Goal: Learn about a topic

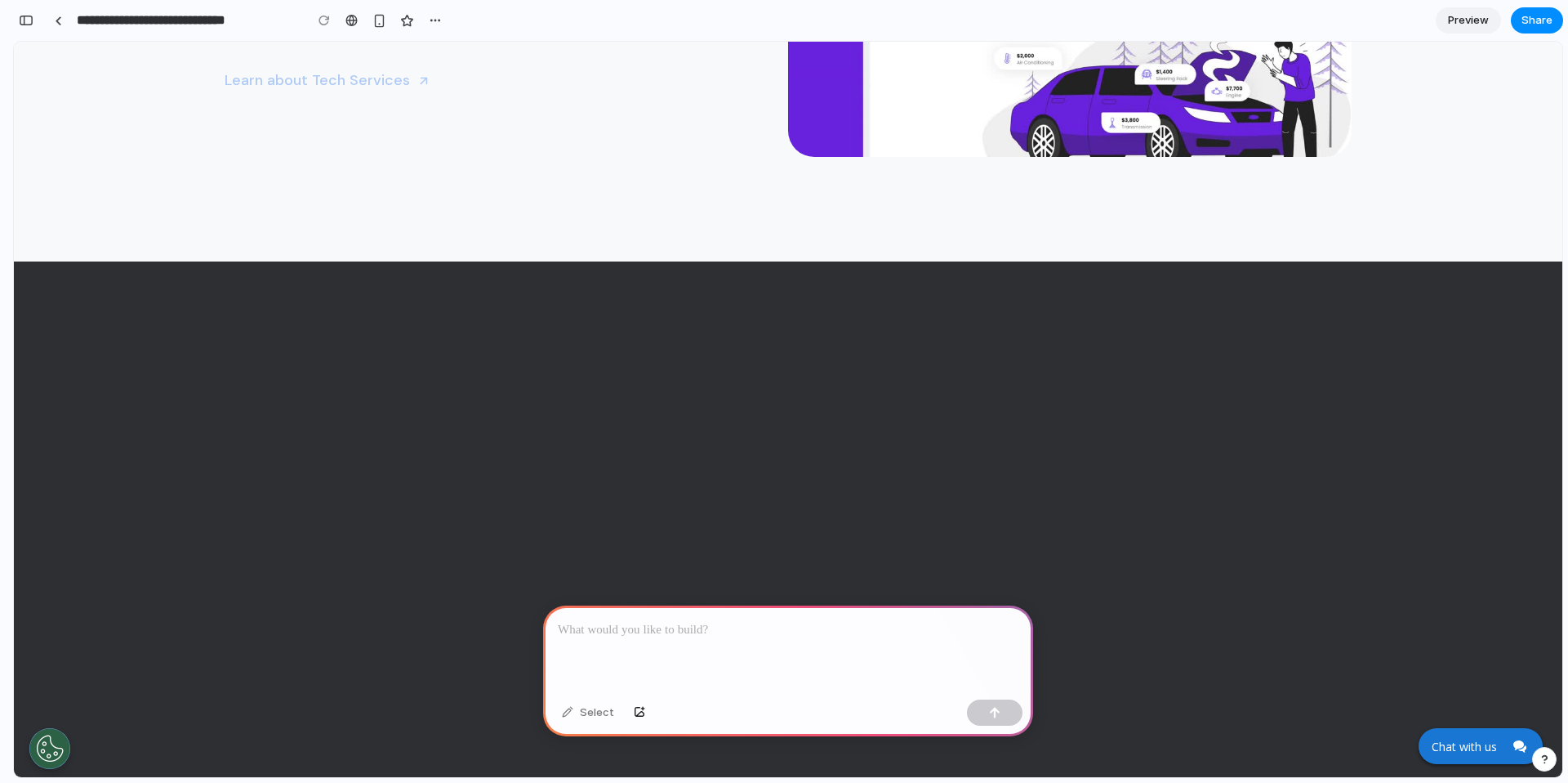
scroll to position [5540, 0]
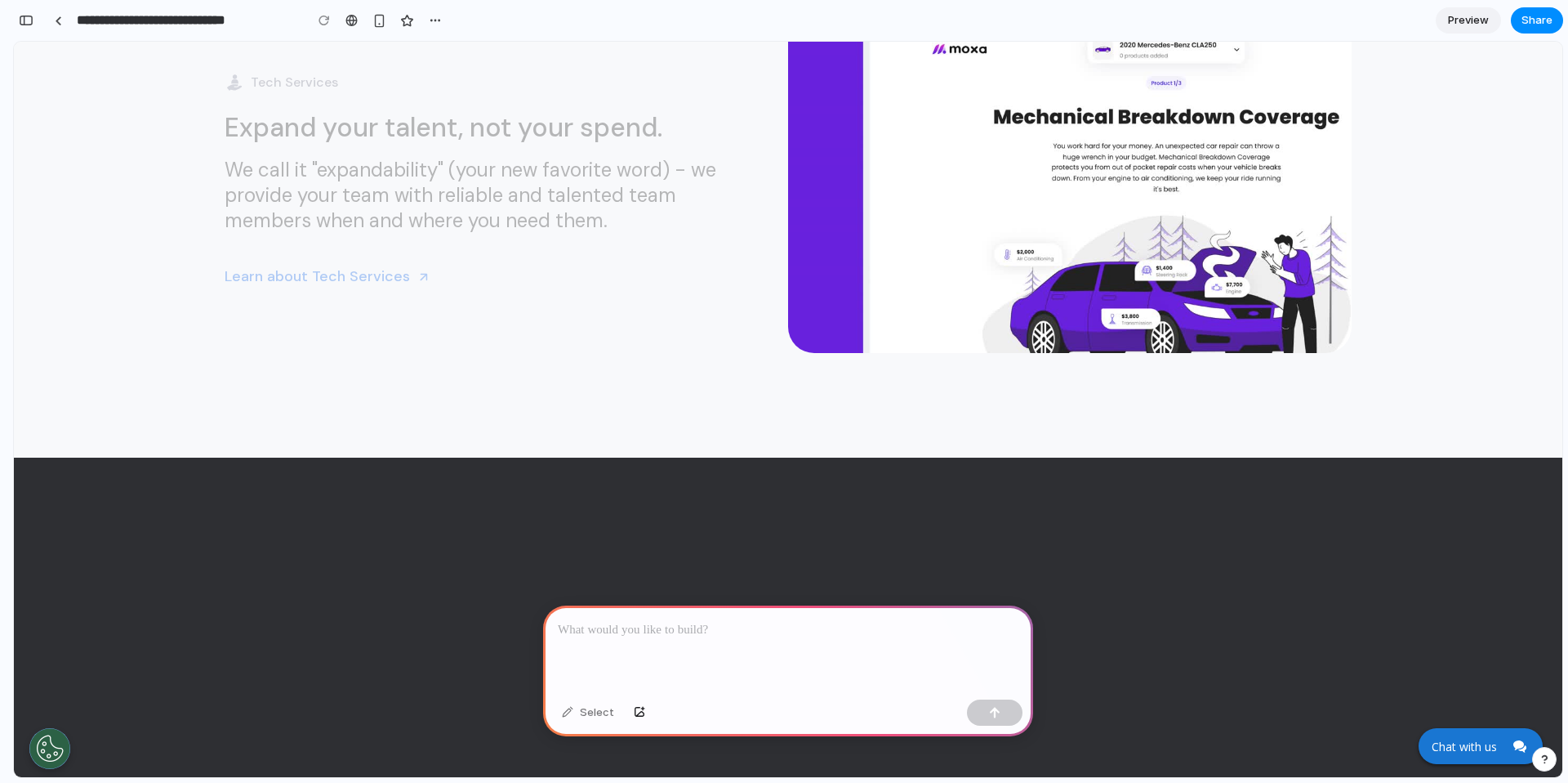
click at [794, 338] on video at bounding box center [1025, 201] width 474 height 346
click at [491, 254] on link "Learn about Tech Services" at bounding box center [479, 276] width 511 height 48
click at [411, 155] on div "Tech Services Expand your talent, not your spend. We call it "expandability" (y…" at bounding box center [506, 187] width 564 height 228
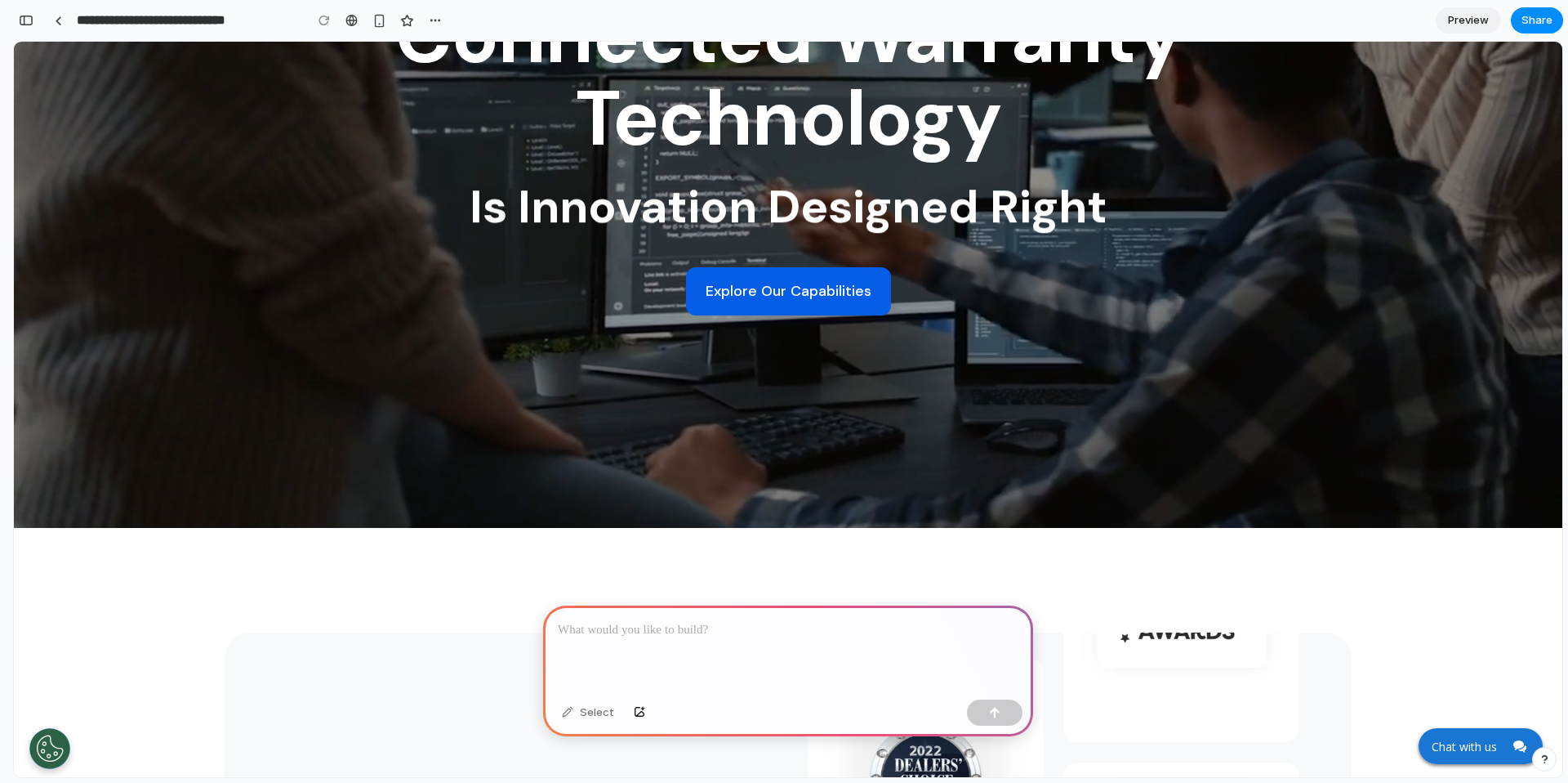
scroll to position [215, 0]
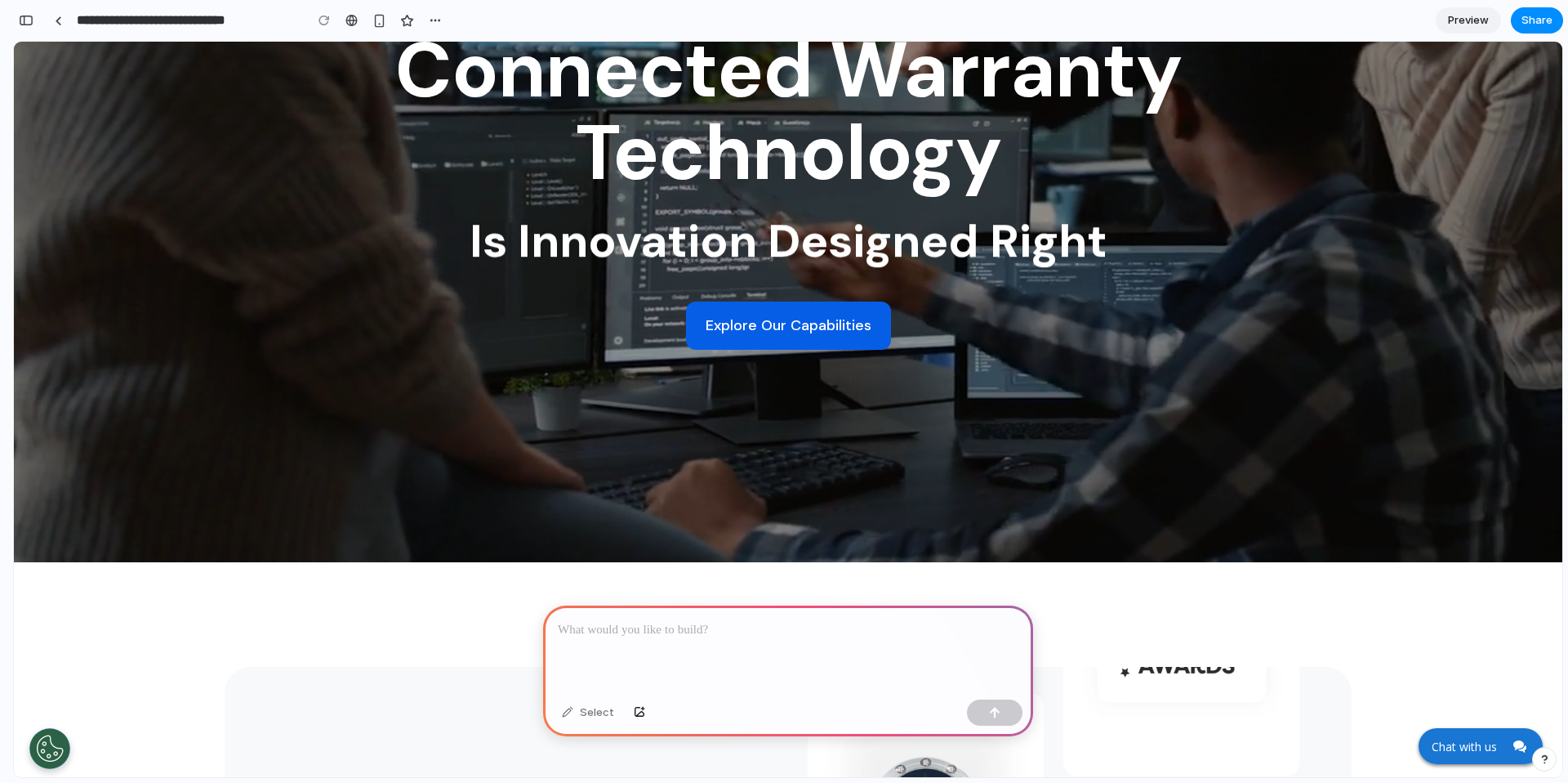
click at [590, 708] on div "Select" at bounding box center [588, 713] width 69 height 26
click at [646, 709] on button "button" at bounding box center [639, 713] width 28 height 26
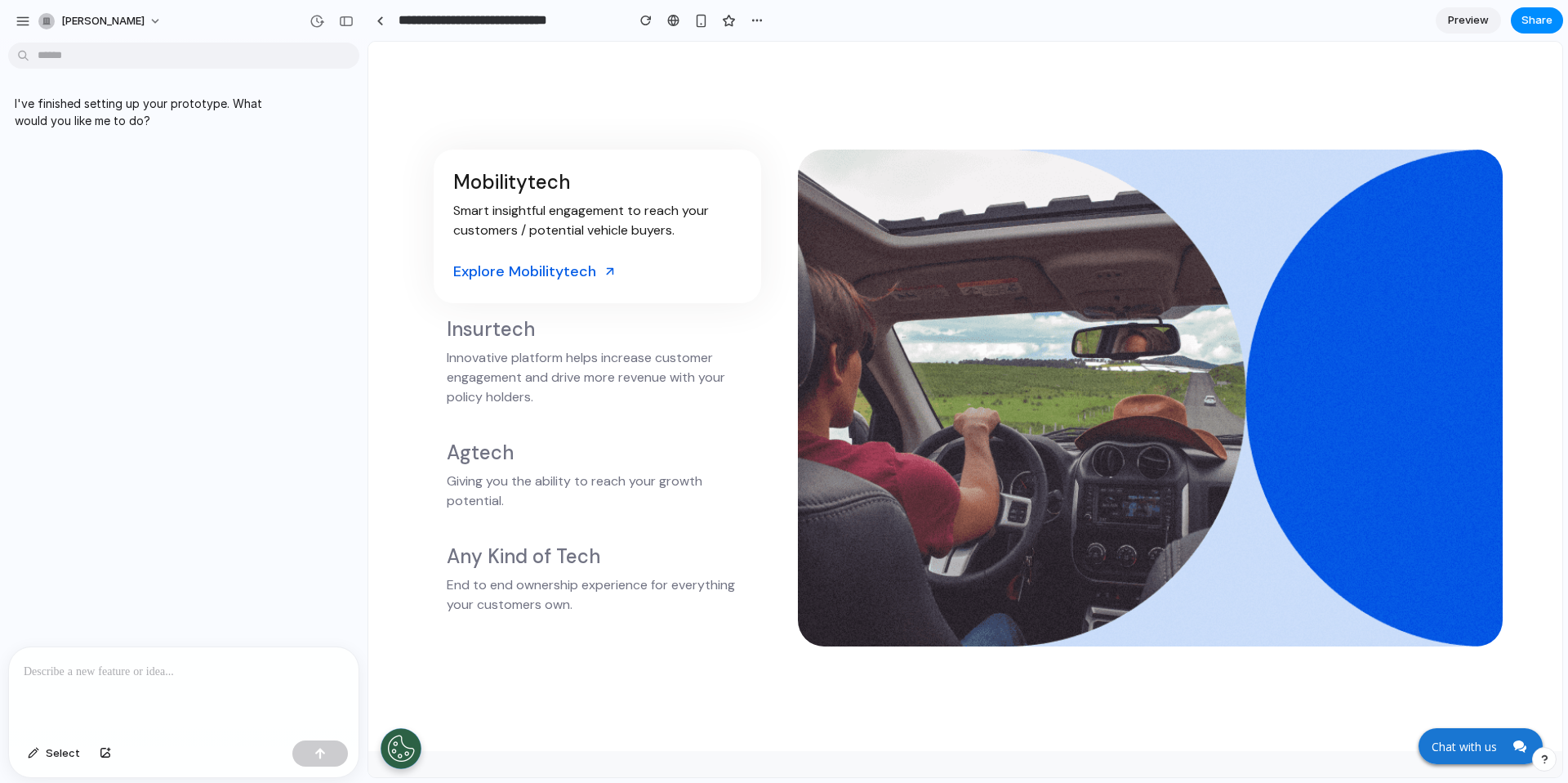
scroll to position [1717, 0]
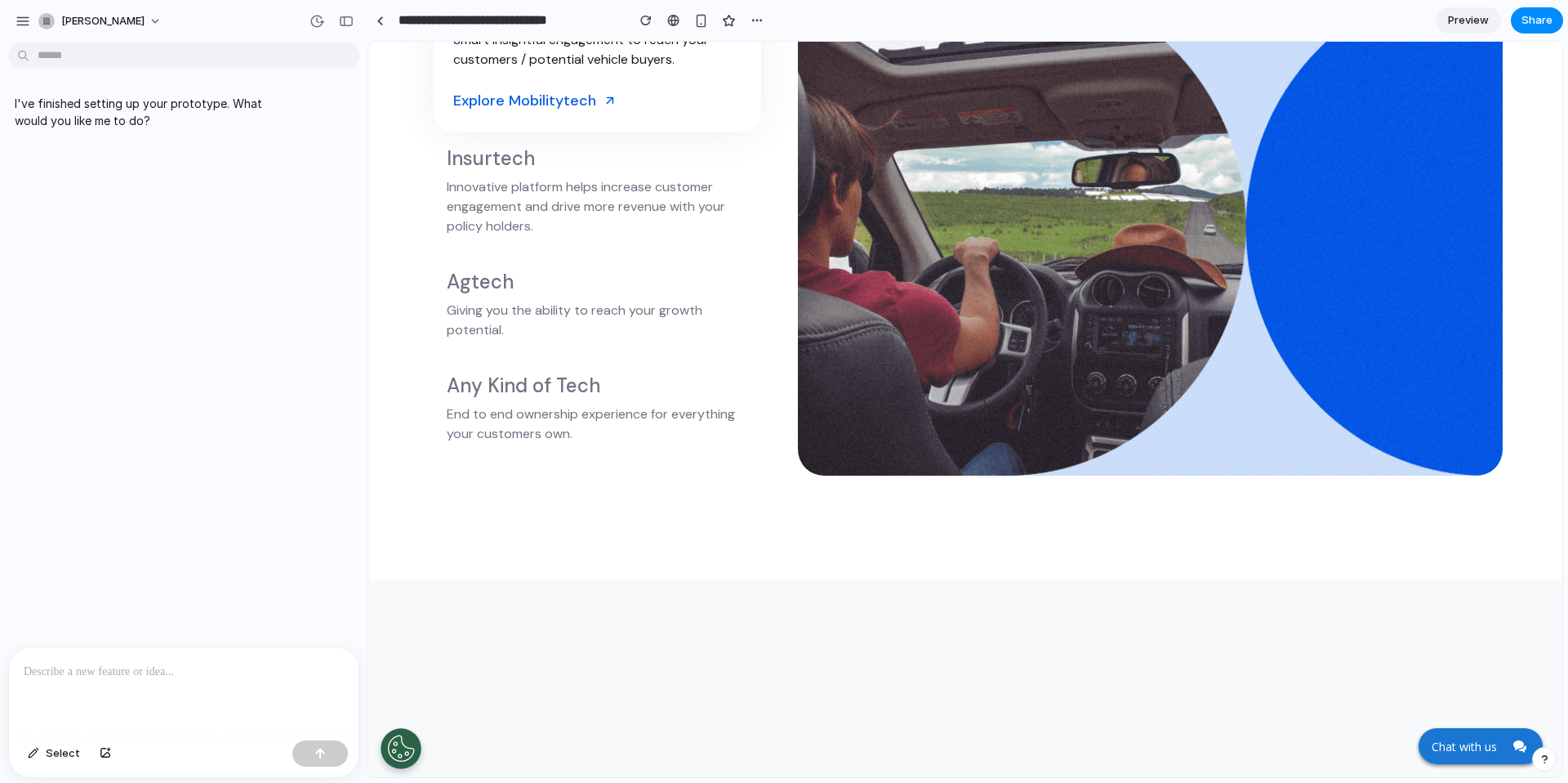
click at [229, 677] on p at bounding box center [184, 671] width 320 height 19
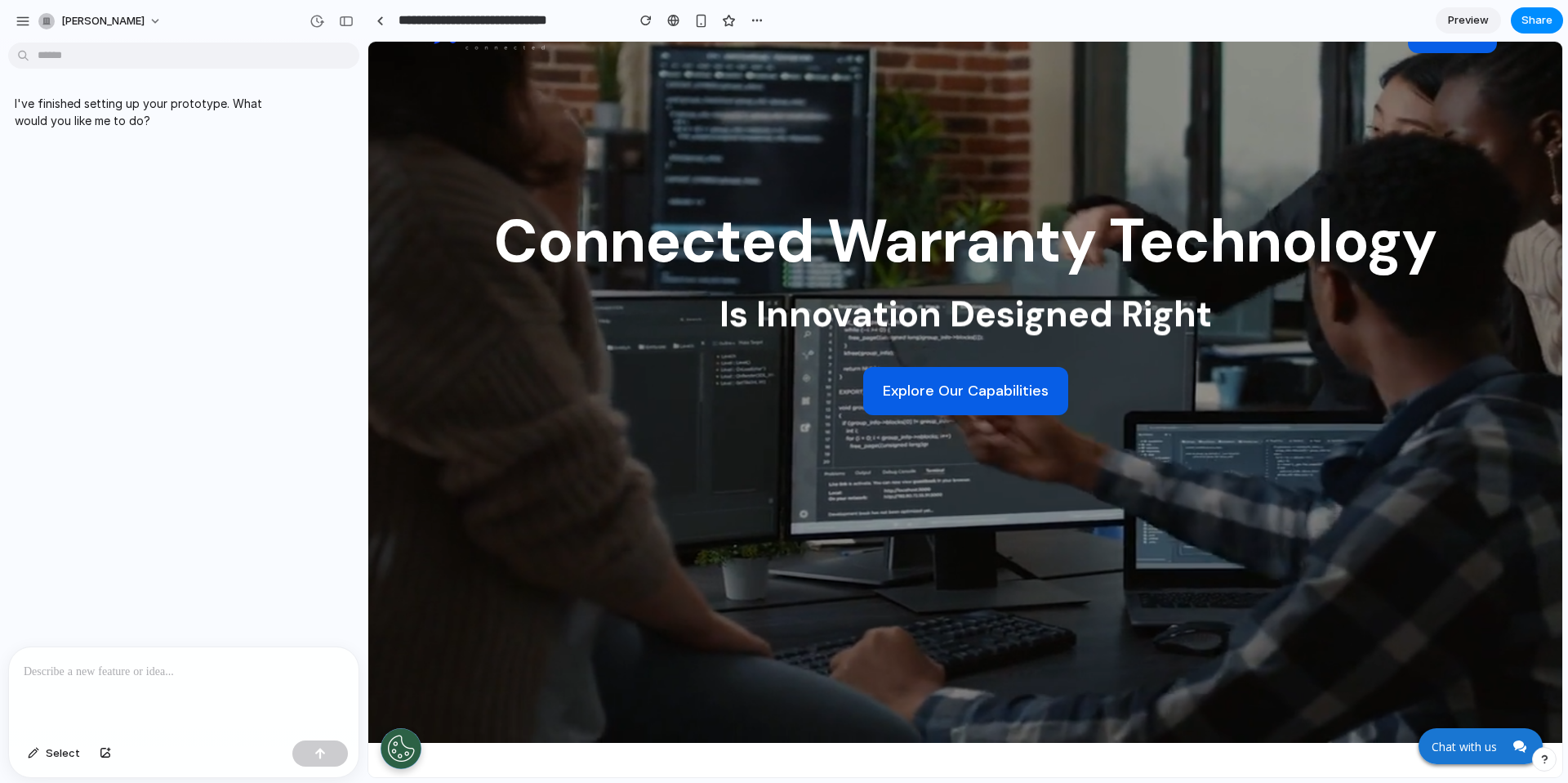
scroll to position [0, 0]
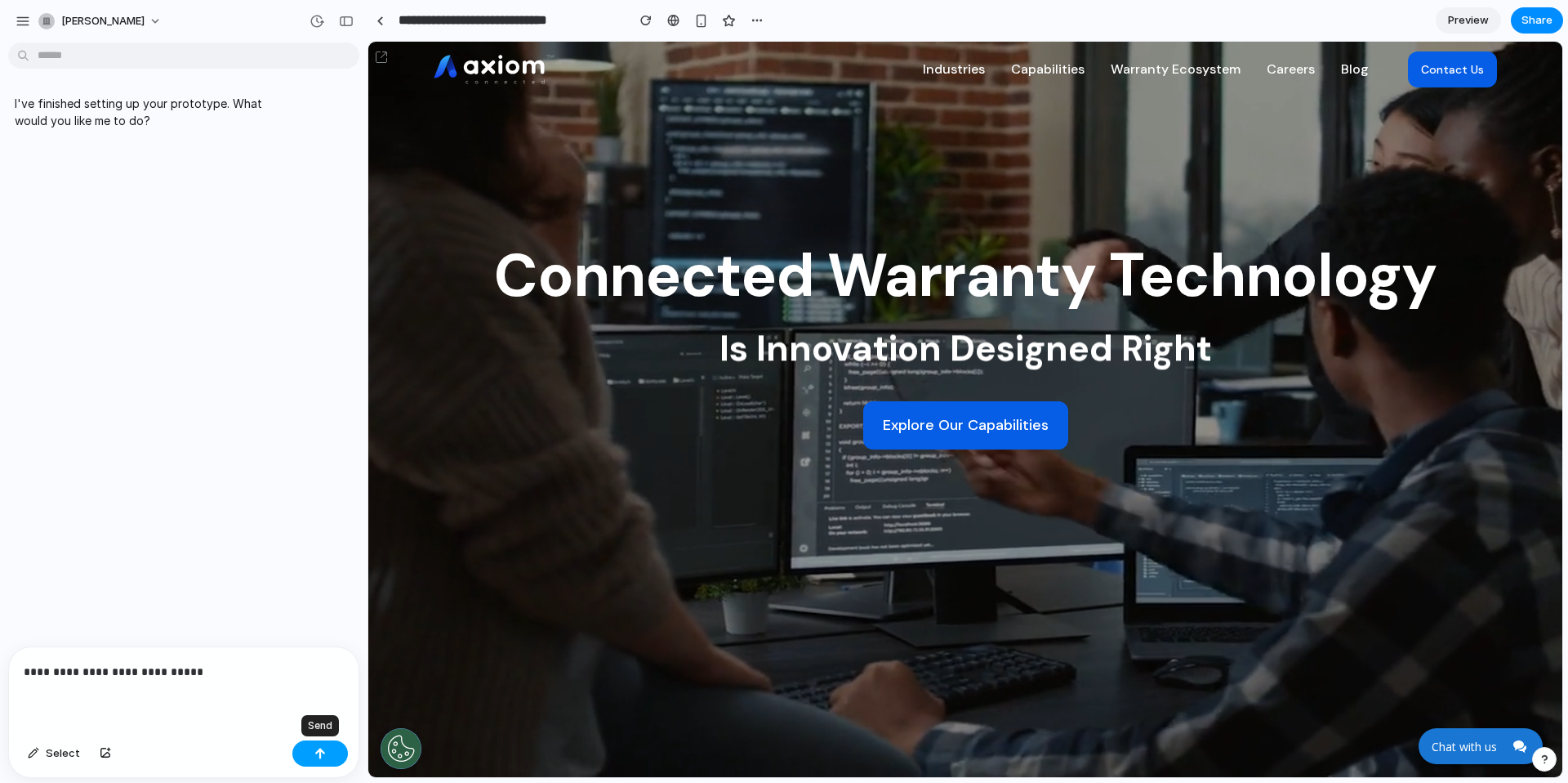
click at [330, 752] on button "button" at bounding box center [320, 754] width 55 height 26
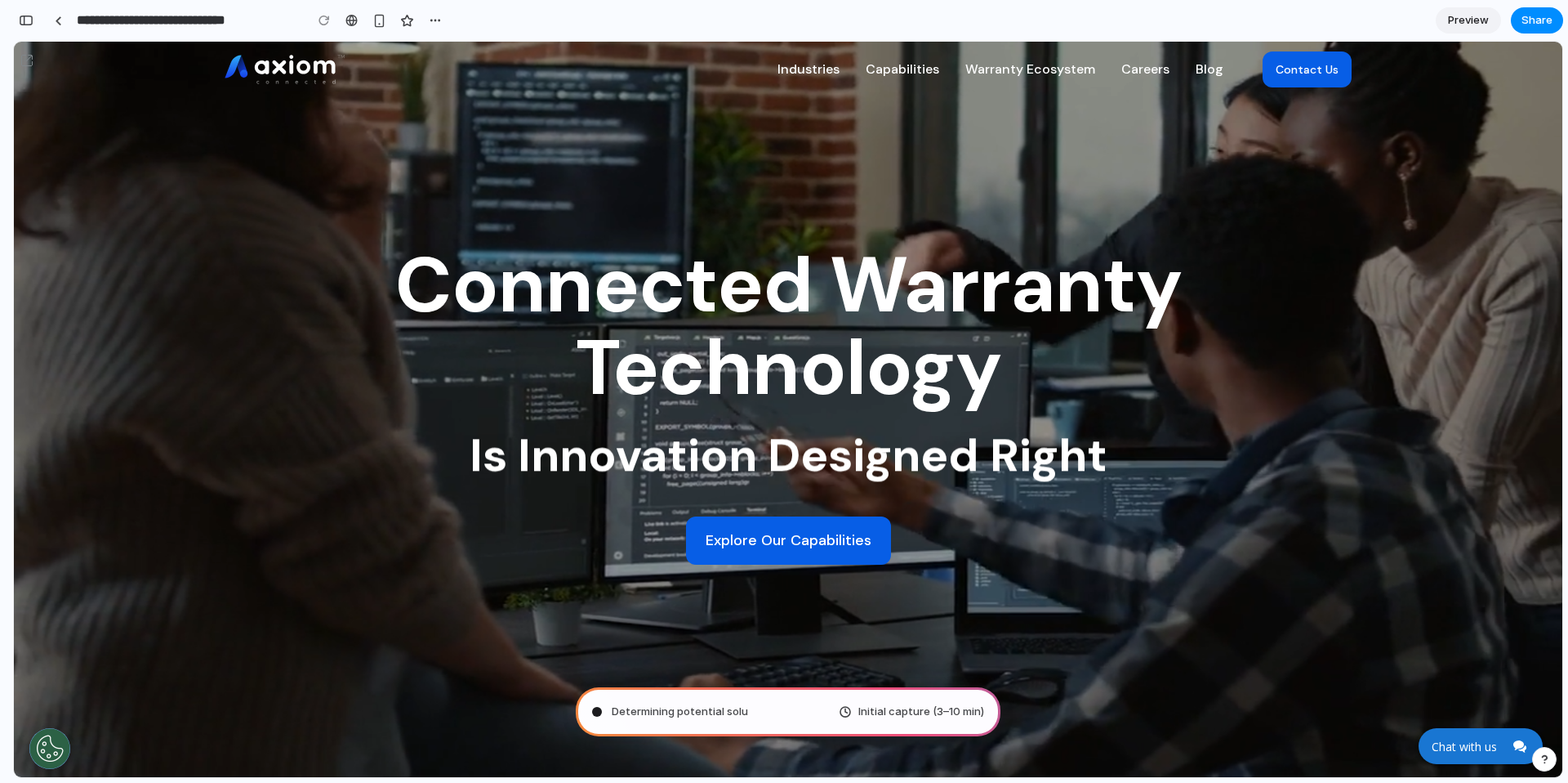
type input "**********"
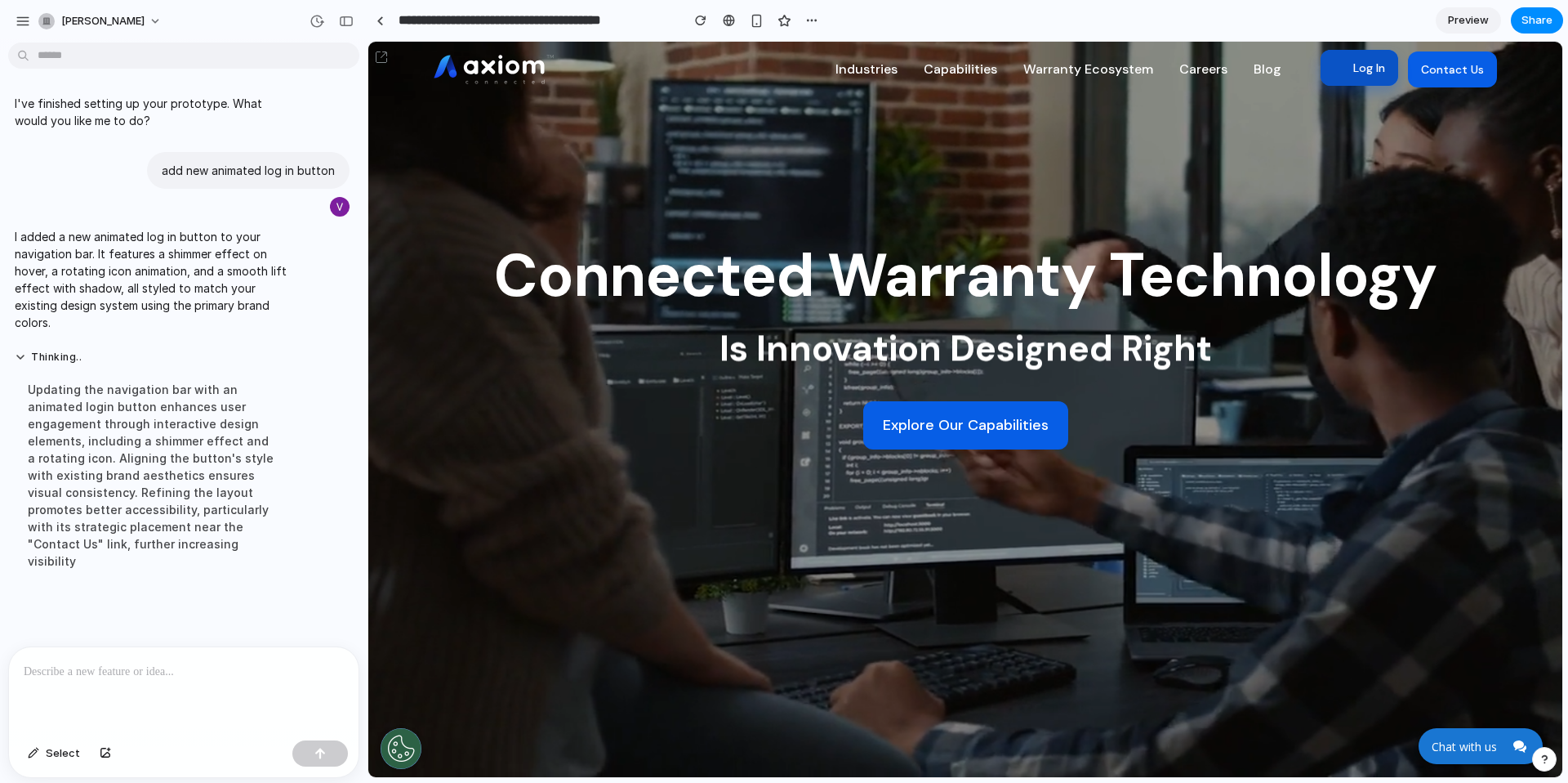
click at [1375, 75] on span "Log In" at bounding box center [1369, 68] width 32 height 18
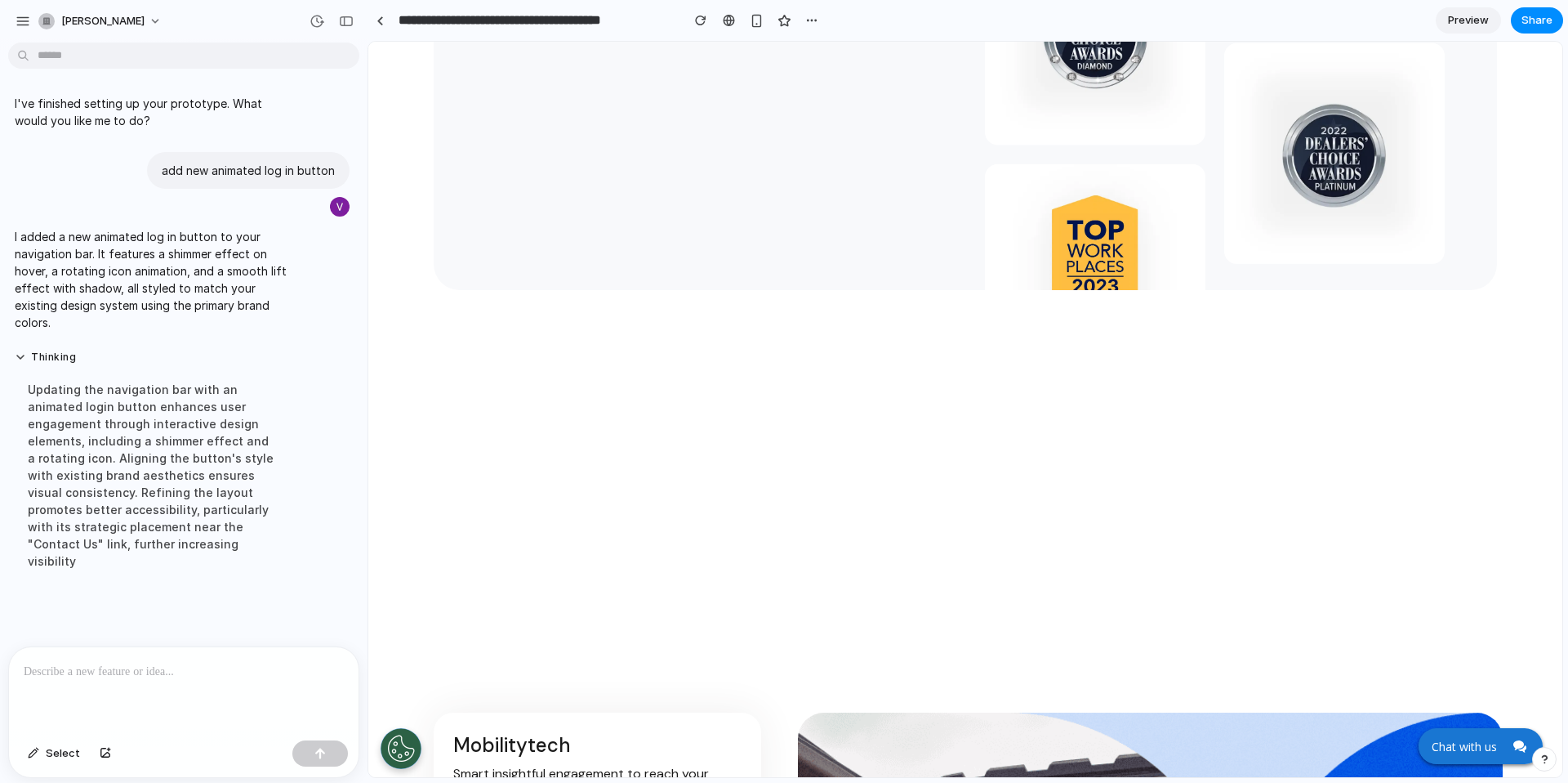
scroll to position [544, 0]
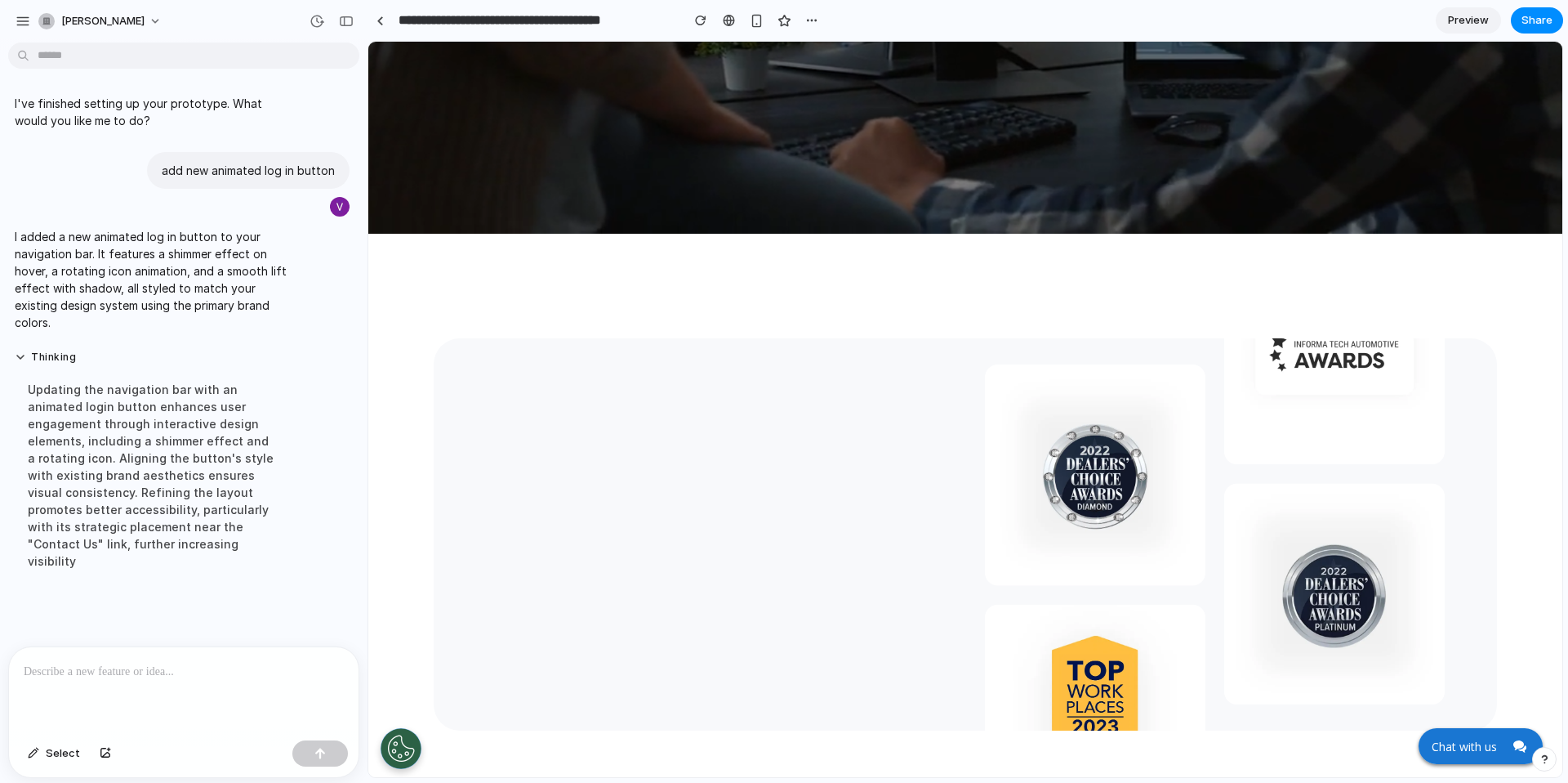
click at [245, 692] on div at bounding box center [184, 691] width 350 height 86
click at [132, 666] on p "**********" at bounding box center [184, 671] width 320 height 19
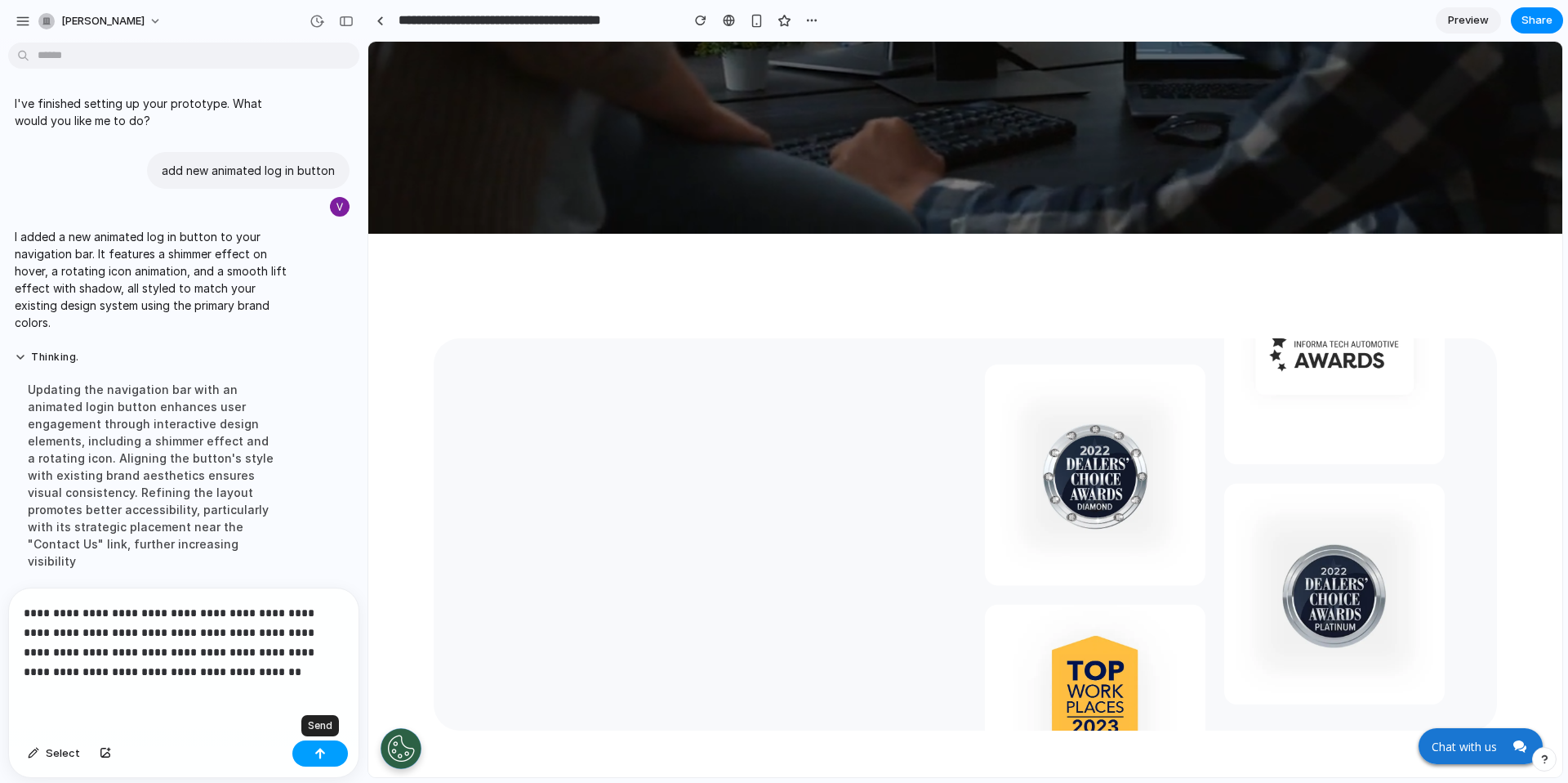
click at [312, 750] on button "button" at bounding box center [320, 754] width 55 height 26
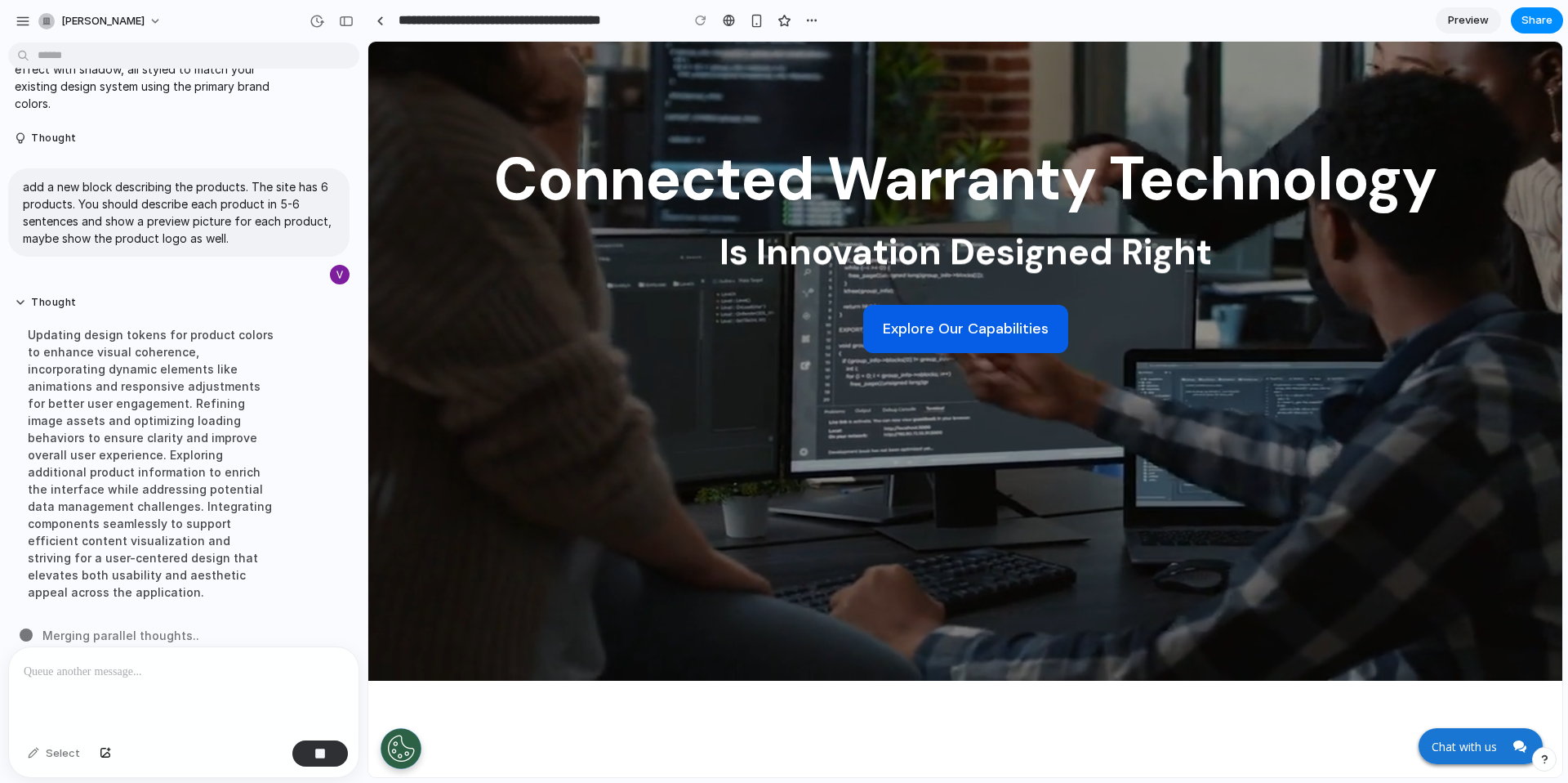
scroll to position [0, 0]
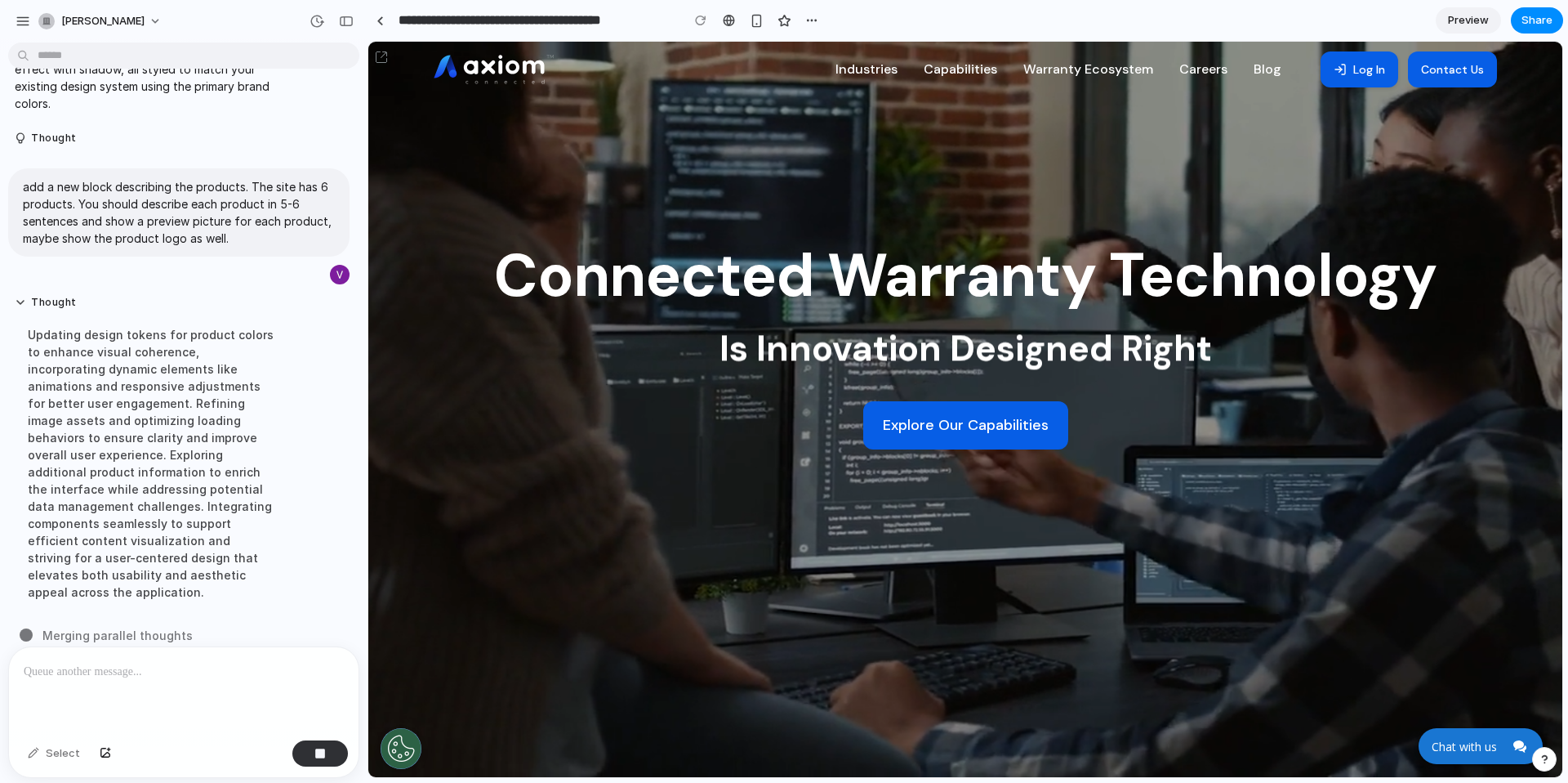
click at [483, 151] on div "Industries Capabilities Warranty Ecosystem Careers Blog Log In Contact Us Conne…" at bounding box center [966, 409] width 1194 height 735
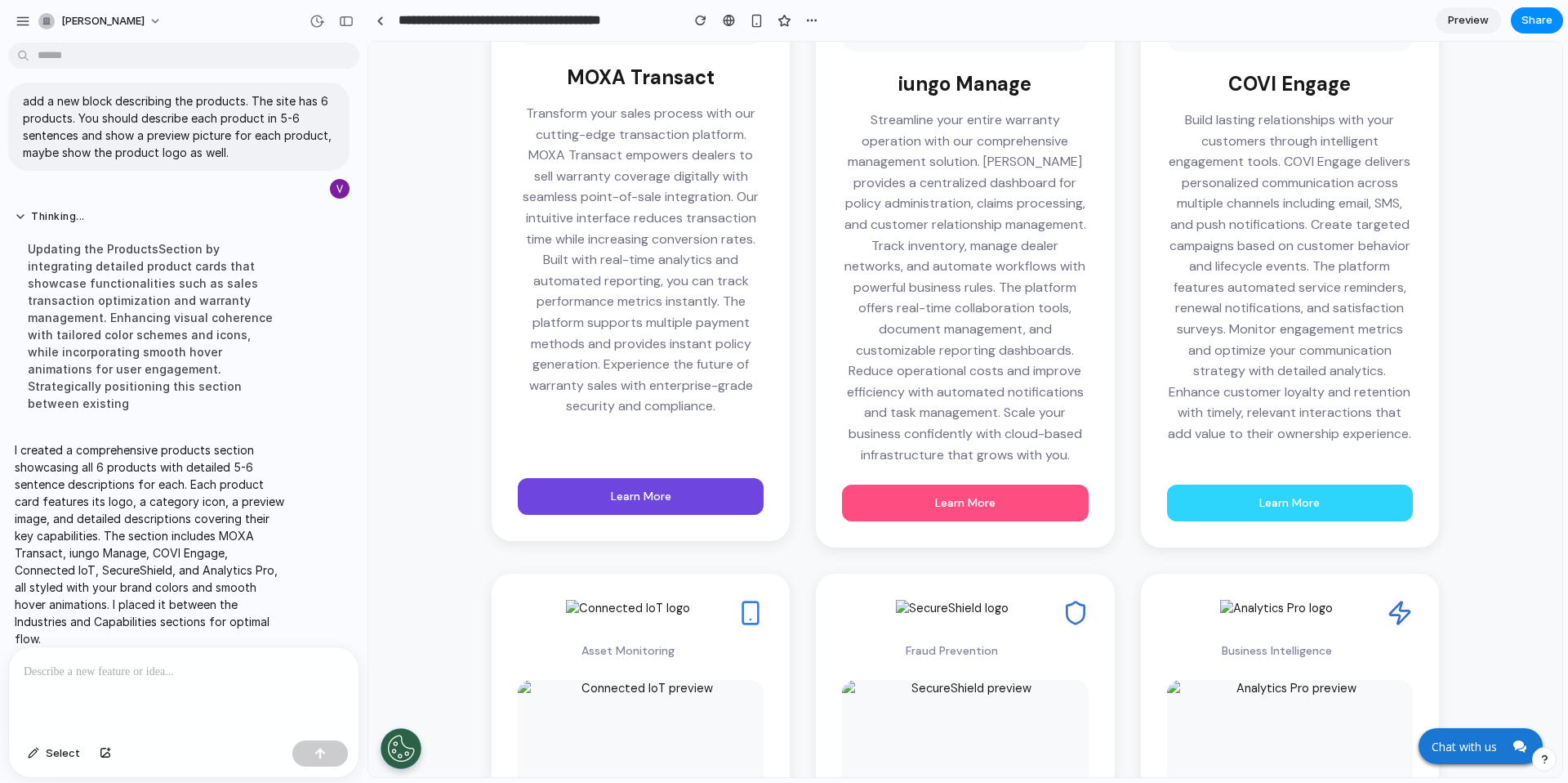
scroll to position [2740, 0]
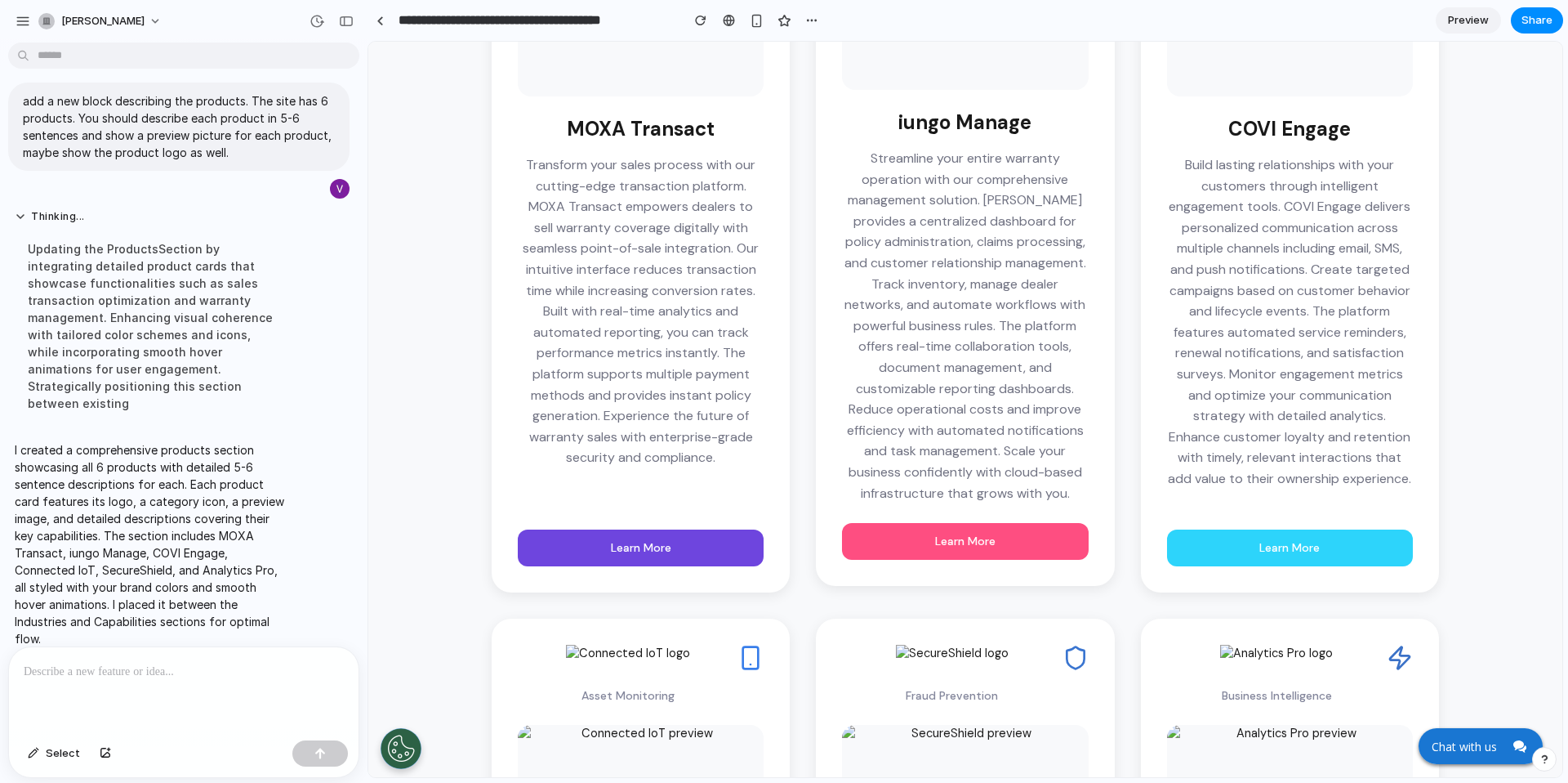
drag, startPoint x: 980, startPoint y: 534, endPoint x: 966, endPoint y: 523, distance: 17.8
click at [980, 534] on link "Learn More" at bounding box center [966, 540] width 246 height 36
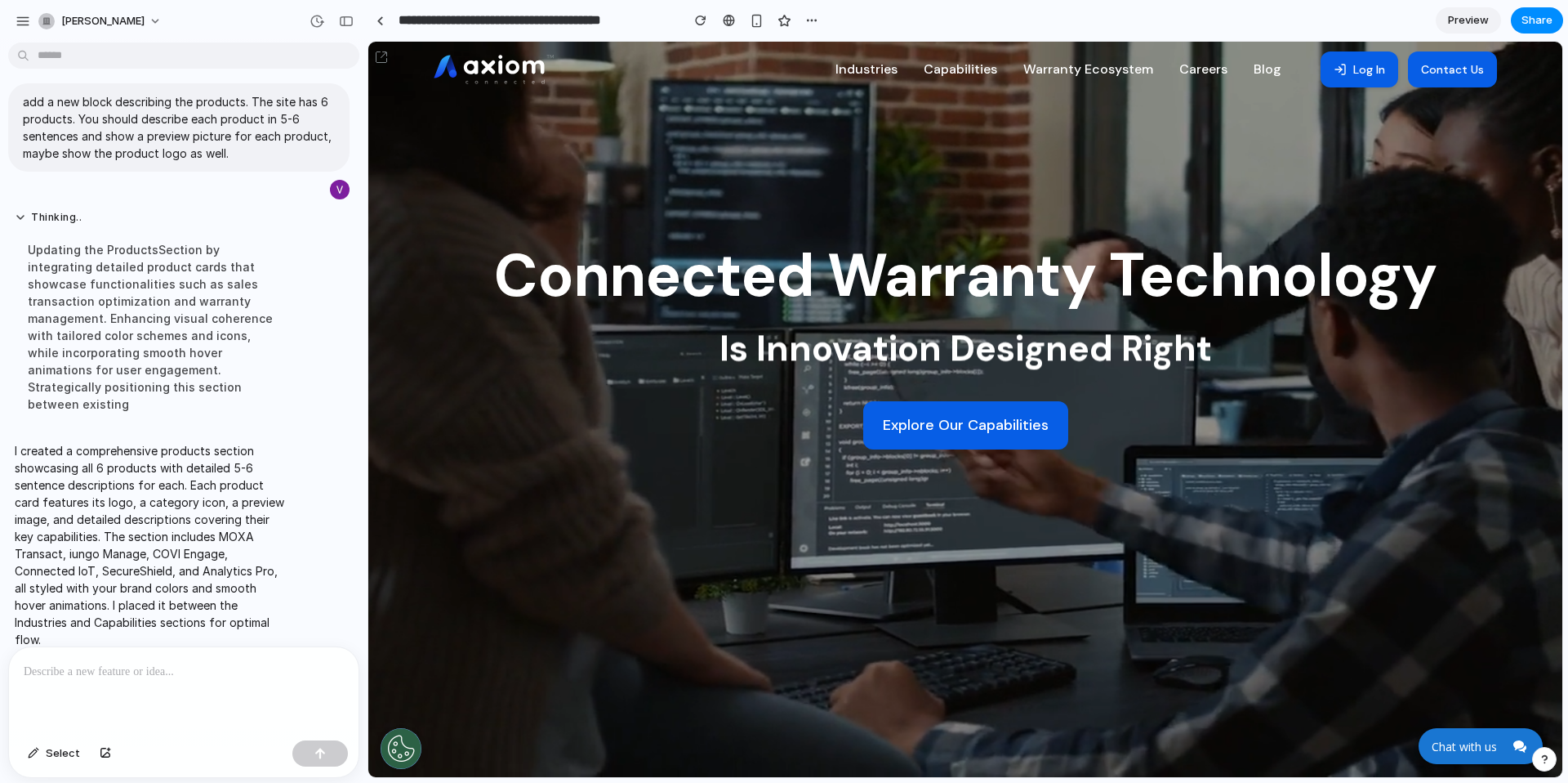
scroll to position [0, 0]
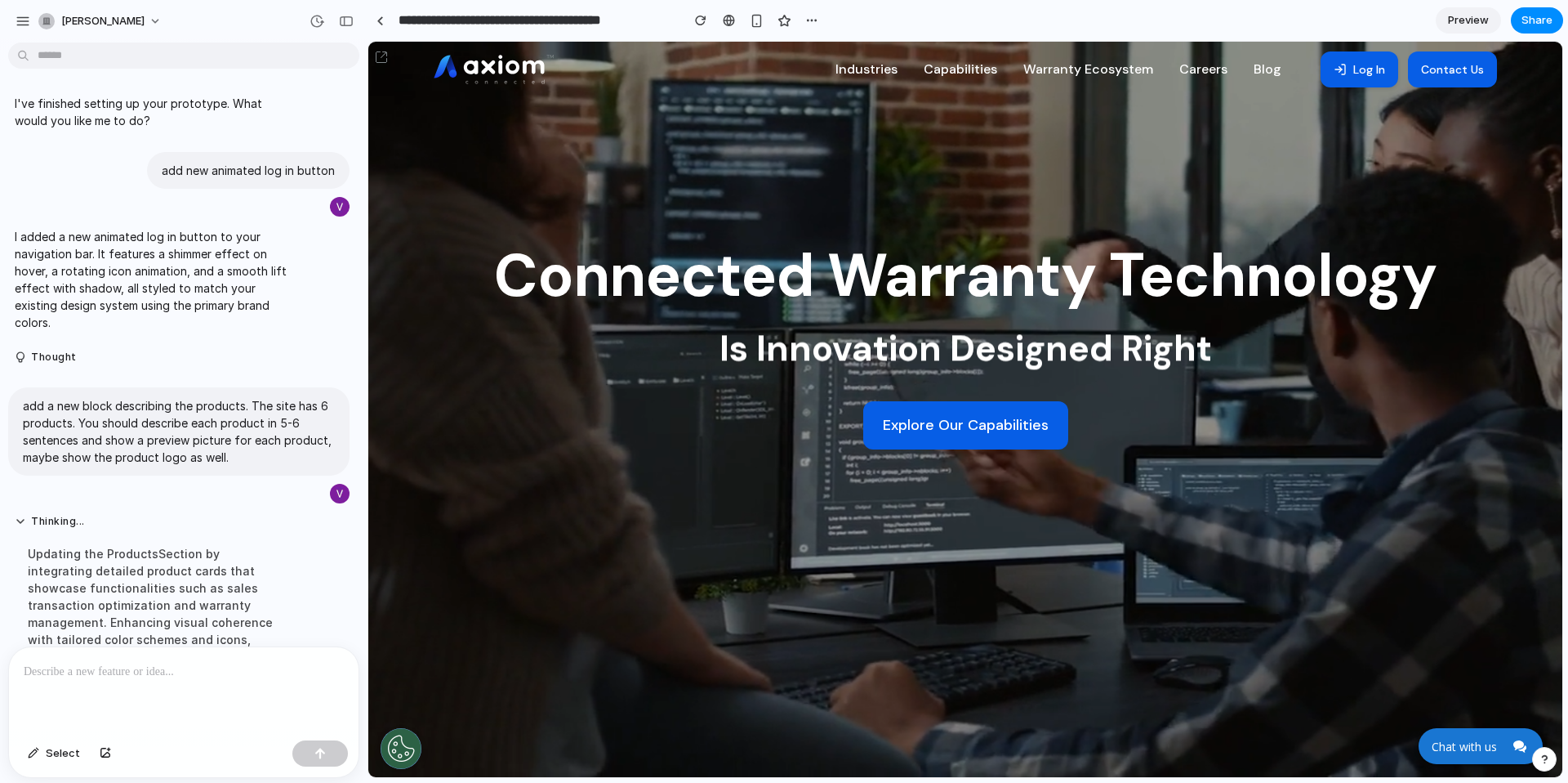
click at [377, 52] on img at bounding box center [381, 57] width 13 height 13
